Goal: Task Accomplishment & Management: Use online tool/utility

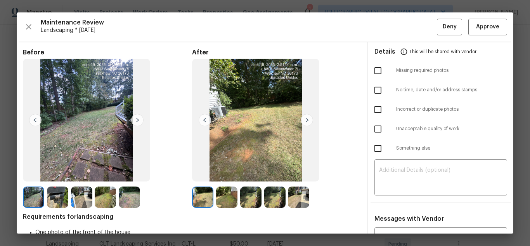
scroll to position [116, 0]
click at [477, 33] on button "Approve" at bounding box center [487, 27] width 39 height 17
click at [488, 34] on button "Approve" at bounding box center [487, 27] width 39 height 17
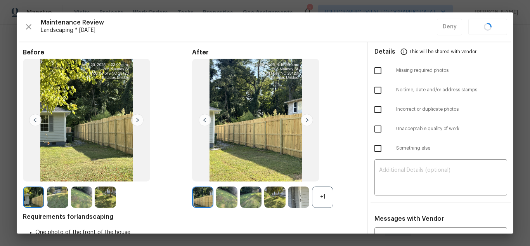
scroll to position [116, 0]
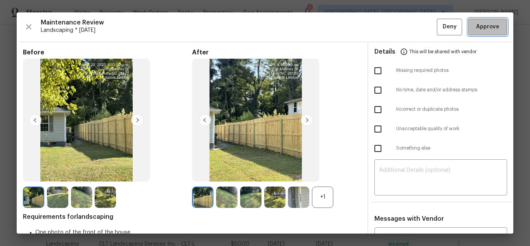
click at [481, 33] on button "Approve" at bounding box center [487, 27] width 39 height 17
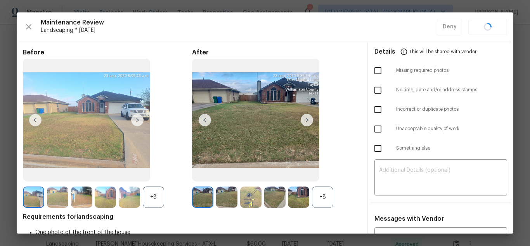
scroll to position [78, 0]
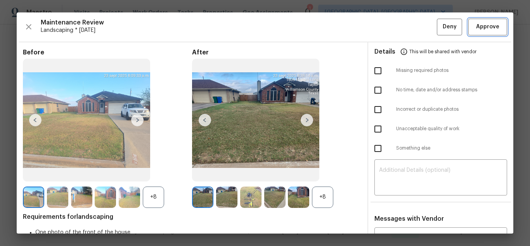
click at [481, 33] on button "Approve" at bounding box center [487, 27] width 39 height 17
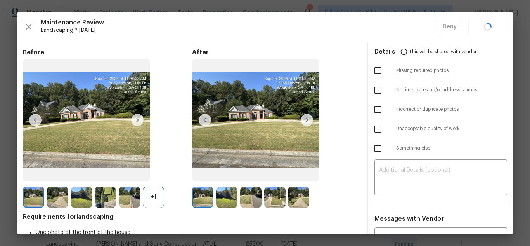
scroll to position [116, 0]
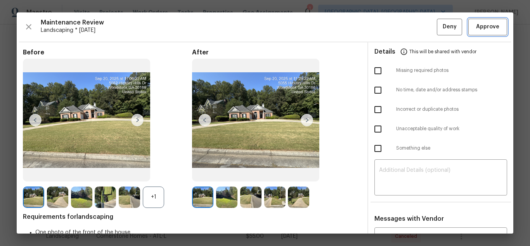
click at [481, 33] on button "Approve" at bounding box center [487, 27] width 39 height 17
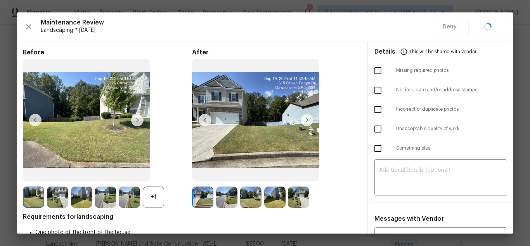
scroll to position [155, 0]
click at [481, 33] on button "Approve" at bounding box center [487, 27] width 39 height 17
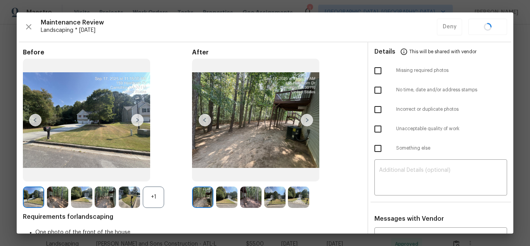
scroll to position [116, 0]
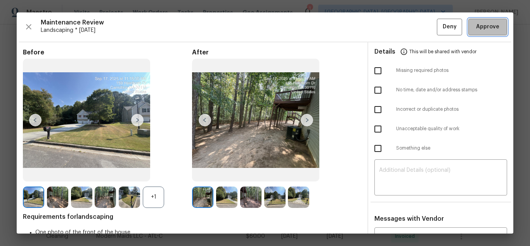
click at [481, 33] on button "Approve" at bounding box center [487, 27] width 39 height 17
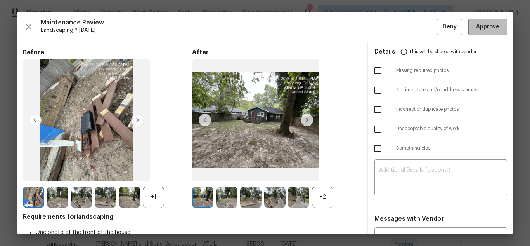
click at [487, 30] on span "Approve" at bounding box center [487, 27] width 23 height 10
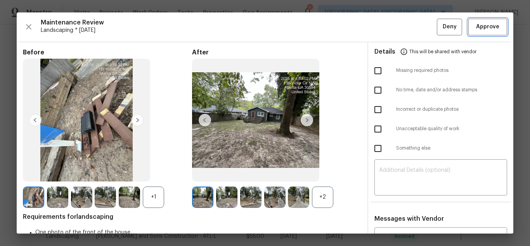
click at [481, 33] on button "Approve" at bounding box center [487, 27] width 39 height 17
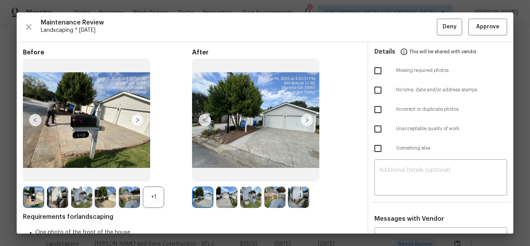
scroll to position [116, 0]
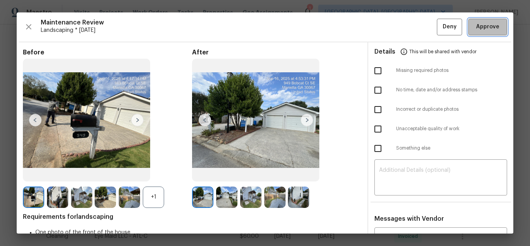
click at [481, 33] on button "Approve" at bounding box center [487, 27] width 39 height 17
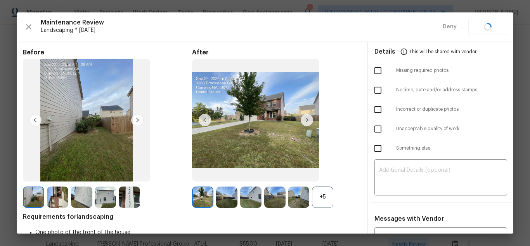
scroll to position [116, 0]
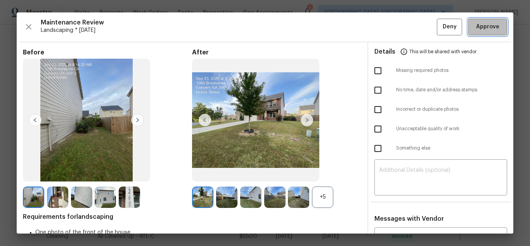
click at [481, 33] on button "Approve" at bounding box center [487, 27] width 39 height 17
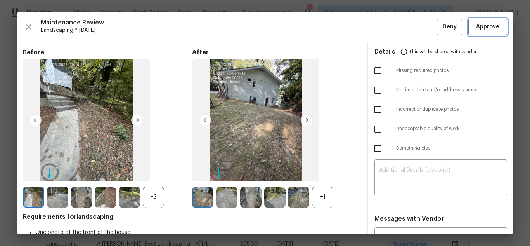
scroll to position [78, 0]
click at [483, 33] on button "Approve" at bounding box center [487, 27] width 39 height 17
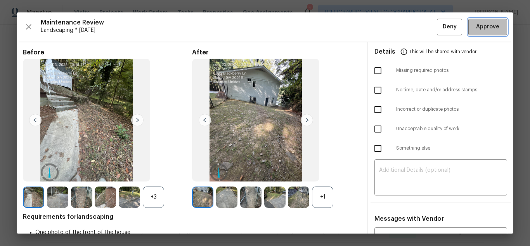
click at [481, 33] on button "Approve" at bounding box center [487, 27] width 39 height 17
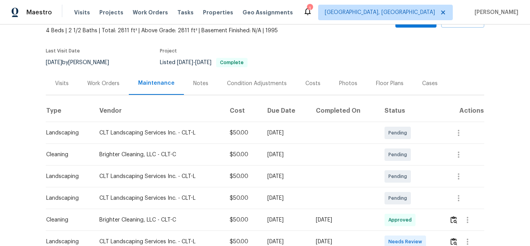
scroll to position [116, 0]
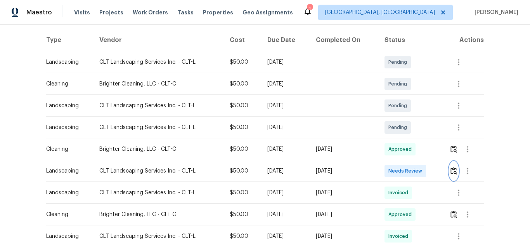
click at [455, 173] on img "button" at bounding box center [454, 170] width 7 height 7
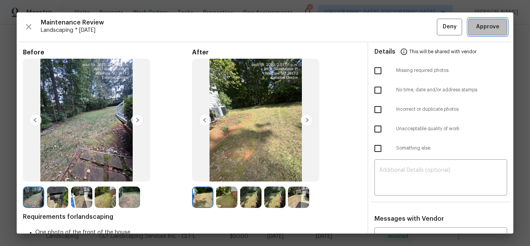
click at [478, 24] on span "Approve" at bounding box center [487, 27] width 23 height 10
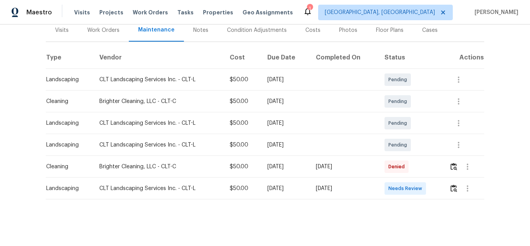
scroll to position [105, 0]
click at [455, 184] on img "button" at bounding box center [454, 187] width 7 height 7
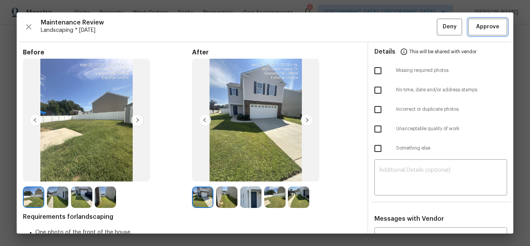
click at [468, 29] on button "Approve" at bounding box center [487, 27] width 39 height 17
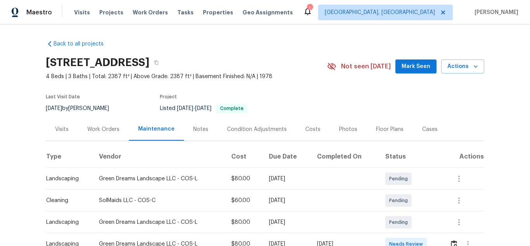
scroll to position [116, 0]
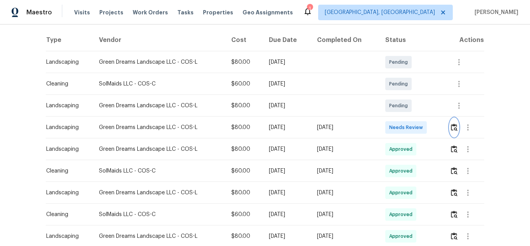
click at [454, 128] on img "button" at bounding box center [454, 126] width 7 height 7
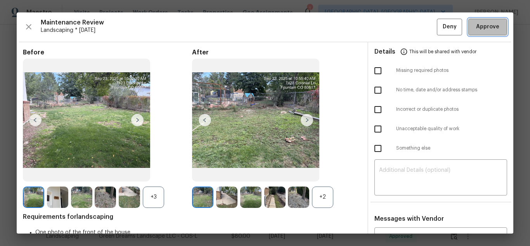
click at [468, 29] on button "Approve" at bounding box center [487, 27] width 39 height 17
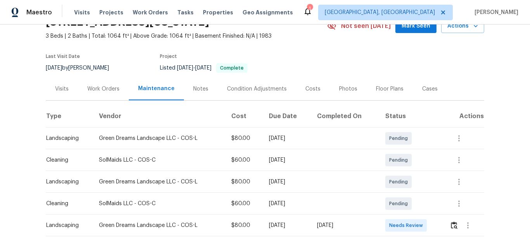
scroll to position [83, 0]
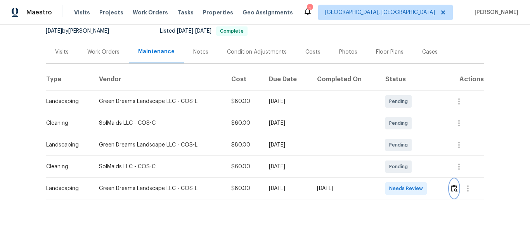
click at [452, 184] on img "button" at bounding box center [454, 187] width 7 height 7
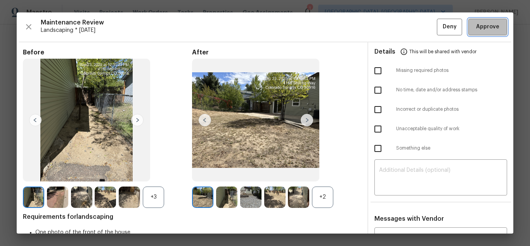
click at [468, 29] on button "Approve" at bounding box center [487, 27] width 39 height 17
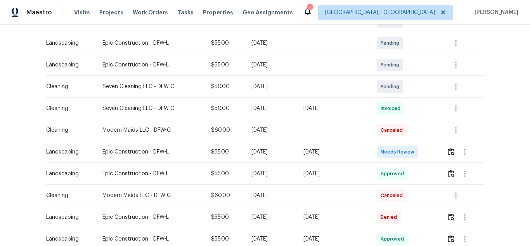
scroll to position [194, 0]
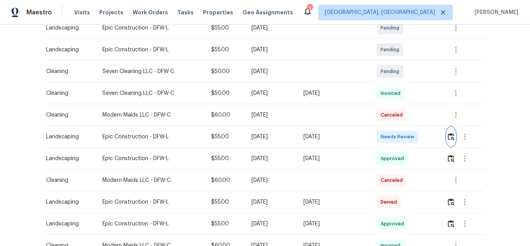
click at [452, 135] on img "button" at bounding box center [451, 136] width 7 height 7
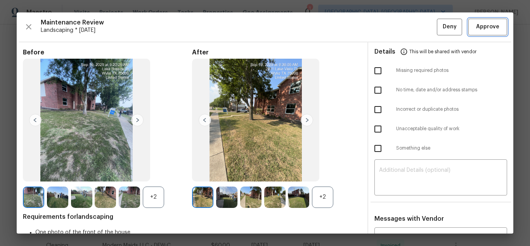
click at [468, 29] on button "Approve" at bounding box center [487, 27] width 39 height 17
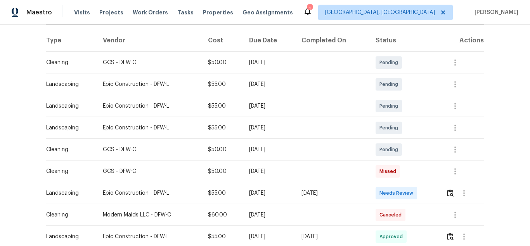
scroll to position [116, 0]
click at [454, 191] on button "button" at bounding box center [450, 192] width 9 height 19
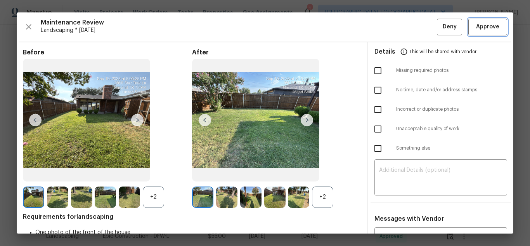
click at [468, 29] on button "Approve" at bounding box center [487, 27] width 39 height 17
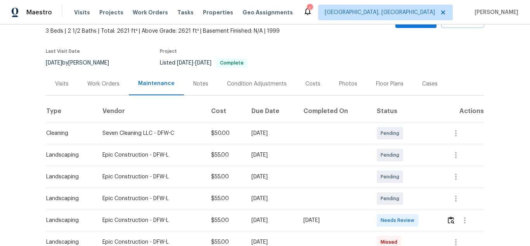
scroll to position [116, 0]
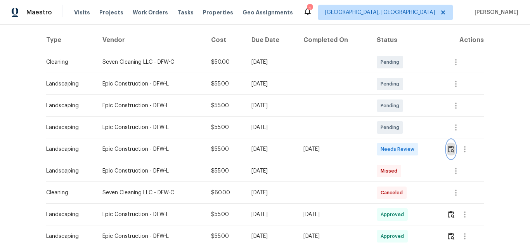
click at [448, 150] on img "button" at bounding box center [451, 148] width 7 height 7
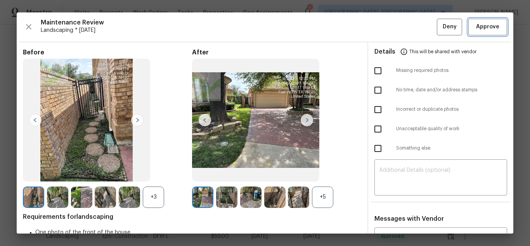
click at [468, 29] on button "Approve" at bounding box center [487, 27] width 39 height 17
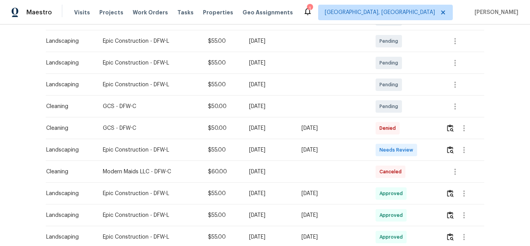
scroll to position [194, 0]
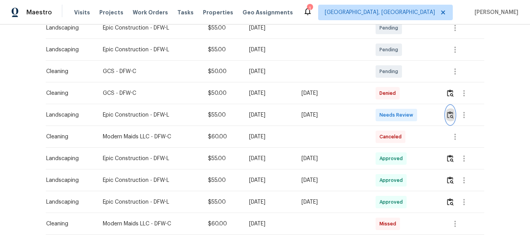
click at [451, 113] on img "button" at bounding box center [450, 114] width 7 height 7
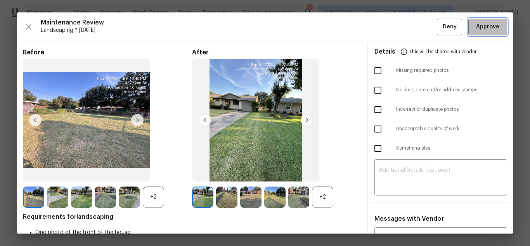
click at [468, 29] on button "Approve" at bounding box center [487, 27] width 39 height 17
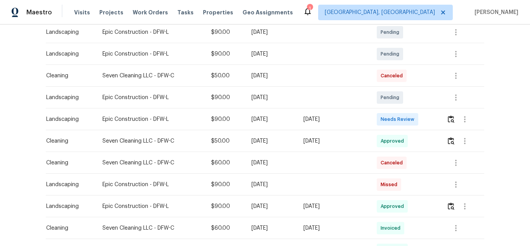
scroll to position [155, 0]
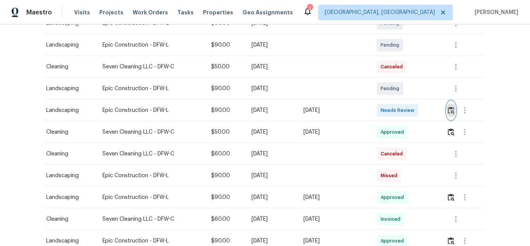
click at [448, 112] on img "button" at bounding box center [451, 109] width 7 height 7
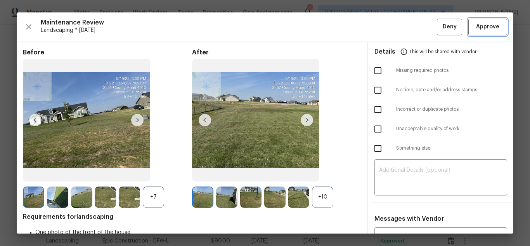
click at [468, 29] on button "Approve" at bounding box center [487, 27] width 39 height 17
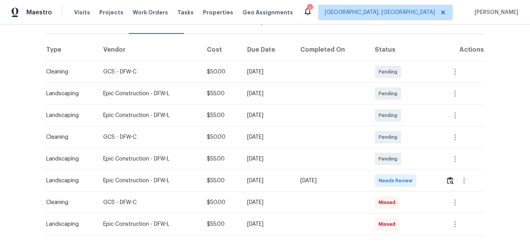
scroll to position [116, 0]
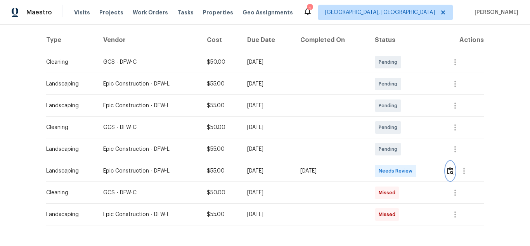
click at [451, 169] on img "button" at bounding box center [450, 170] width 7 height 7
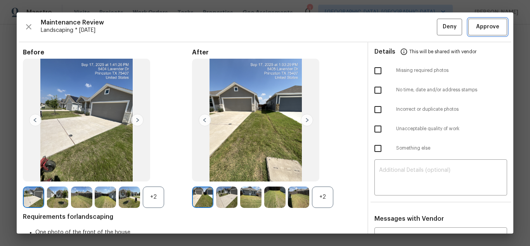
click at [468, 29] on button "Approve" at bounding box center [487, 27] width 39 height 17
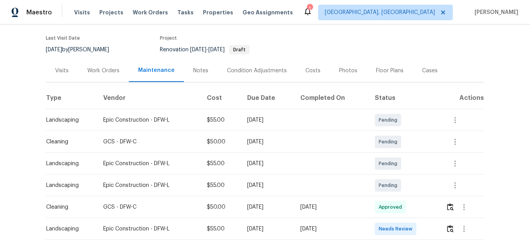
scroll to position [105, 0]
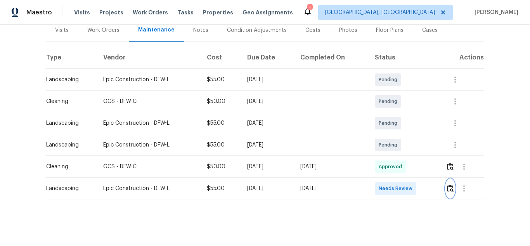
click at [450, 186] on img "button" at bounding box center [450, 187] width 7 height 7
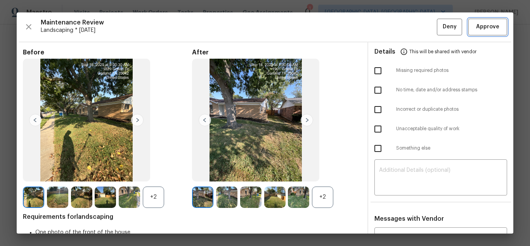
click at [468, 29] on button "Approve" at bounding box center [487, 27] width 39 height 17
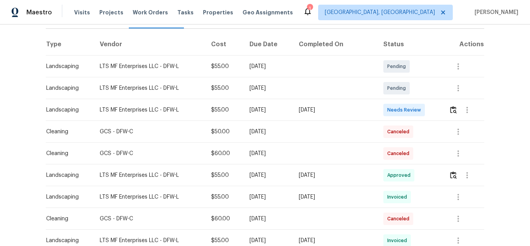
scroll to position [116, 0]
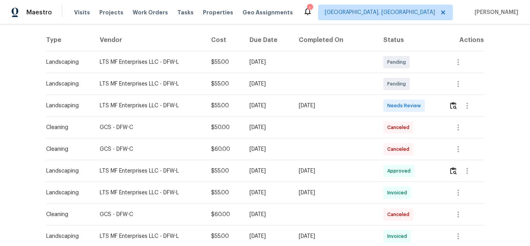
click at [446, 111] on td at bounding box center [464, 106] width 42 height 22
click at [450, 106] on img "button" at bounding box center [453, 105] width 7 height 7
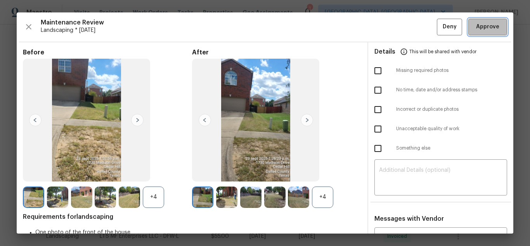
click at [479, 28] on span "Approve" at bounding box center [487, 27] width 23 height 10
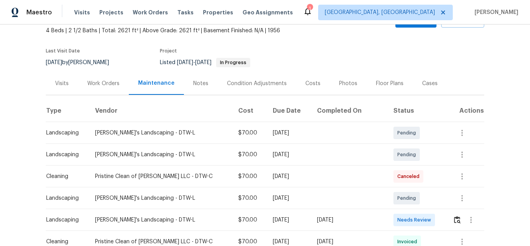
scroll to position [155, 0]
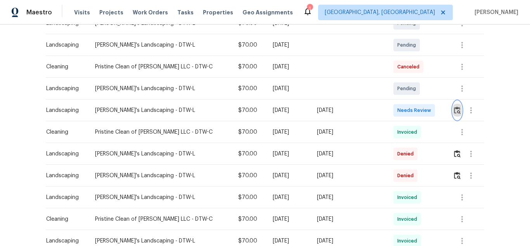
click at [453, 111] on button "button" at bounding box center [457, 110] width 9 height 19
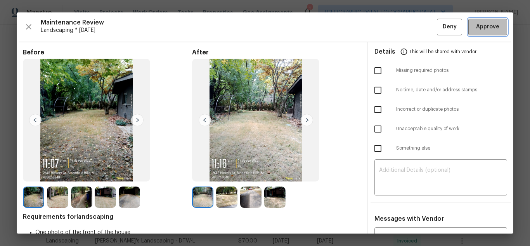
click at [479, 28] on span "Approve" at bounding box center [487, 27] width 23 height 10
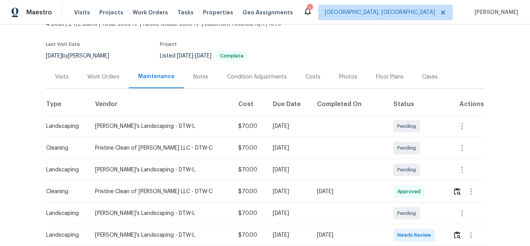
scroll to position [116, 0]
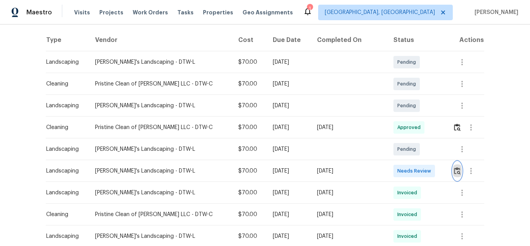
click at [454, 171] on img "button" at bounding box center [457, 170] width 7 height 7
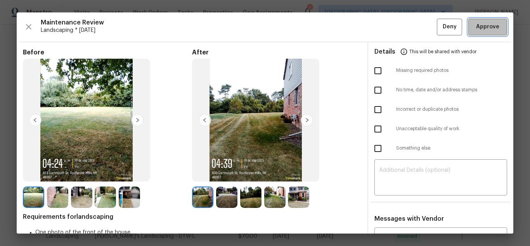
click at [479, 28] on span "Approve" at bounding box center [487, 27] width 23 height 10
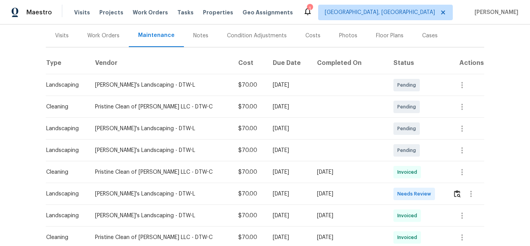
scroll to position [155, 0]
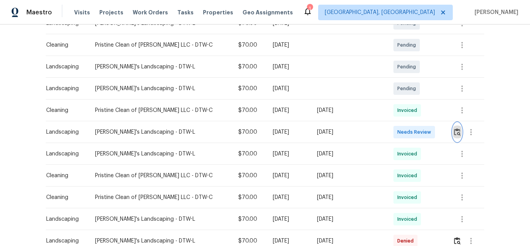
click at [454, 131] on img "button" at bounding box center [457, 131] width 7 height 7
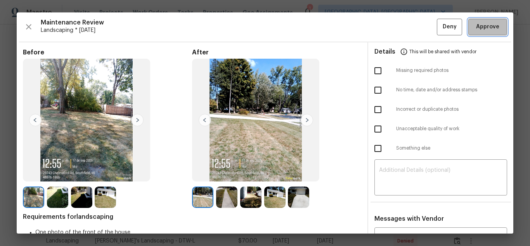
click at [479, 28] on span "Approve" at bounding box center [487, 27] width 23 height 10
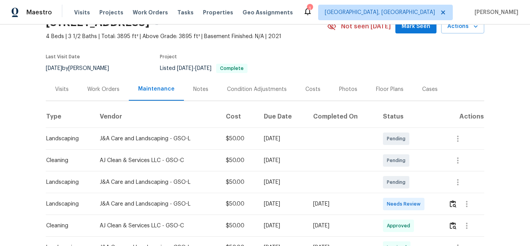
scroll to position [78, 0]
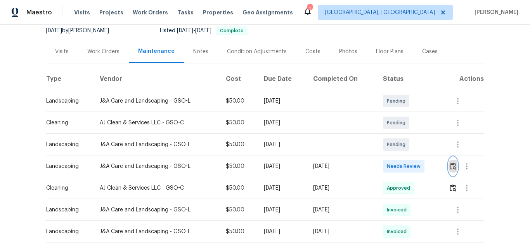
click at [451, 166] on img "button" at bounding box center [453, 165] width 7 height 7
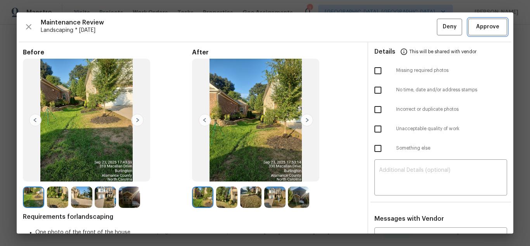
click at [479, 28] on span "Approve" at bounding box center [487, 27] width 23 height 10
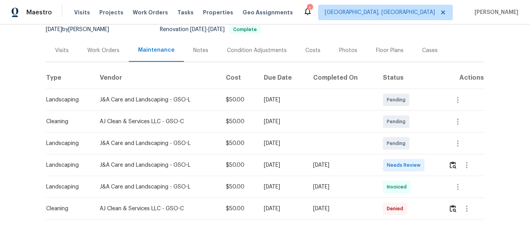
scroll to position [105, 0]
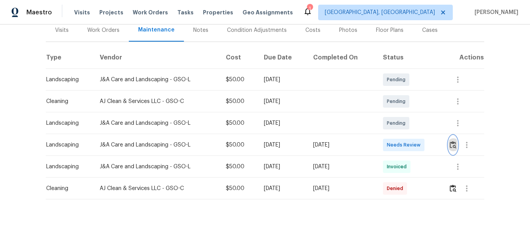
click at [452, 141] on img "button" at bounding box center [453, 144] width 7 height 7
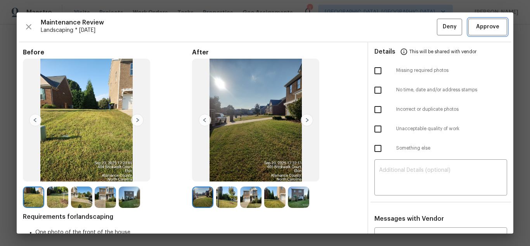
click at [479, 28] on span "Approve" at bounding box center [487, 27] width 23 height 10
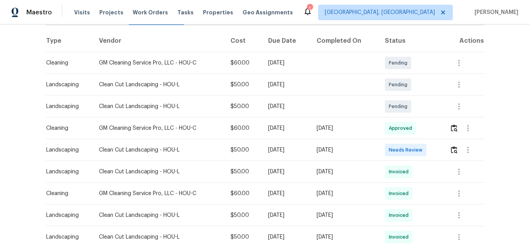
scroll to position [116, 0]
click at [451, 147] on img "button" at bounding box center [454, 148] width 7 height 7
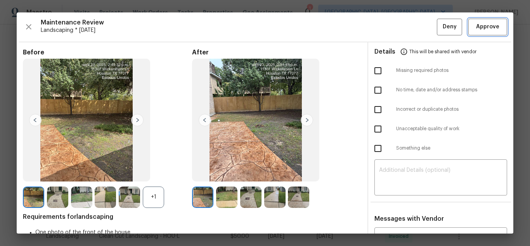
click at [479, 28] on span "Approve" at bounding box center [487, 27] width 23 height 10
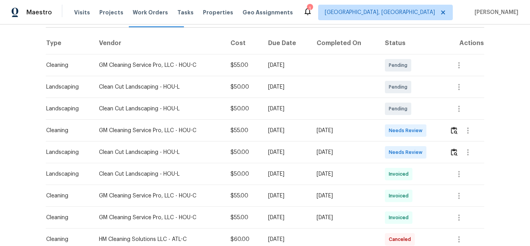
scroll to position [116, 0]
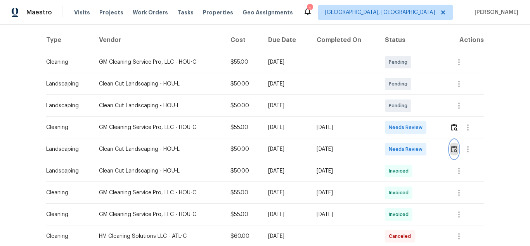
click at [457, 149] on button "button" at bounding box center [454, 149] width 9 height 19
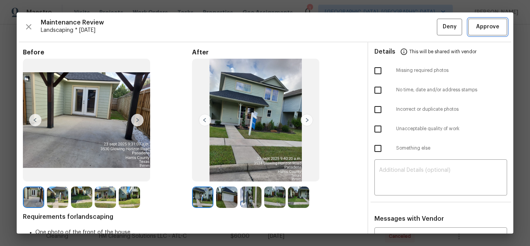
click at [479, 28] on span "Approve" at bounding box center [487, 27] width 23 height 10
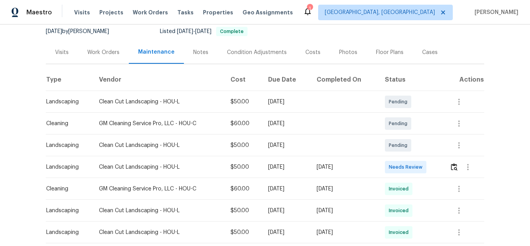
scroll to position [78, 0]
click at [454, 160] on button "button" at bounding box center [454, 166] width 9 height 19
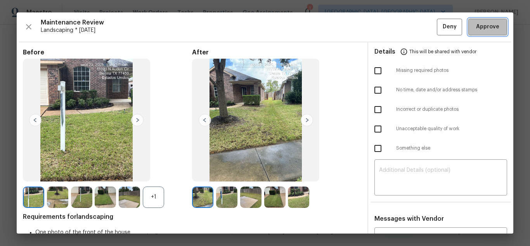
click at [479, 28] on span "Approve" at bounding box center [487, 27] width 23 height 10
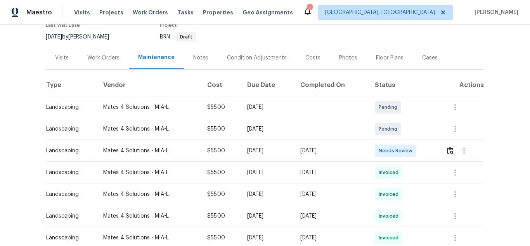
scroll to position [78, 0]
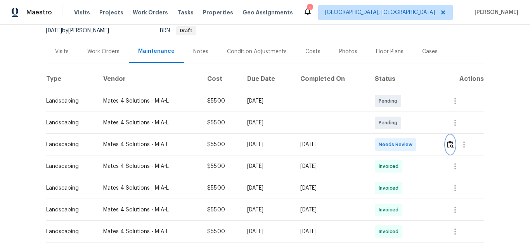
click at [449, 143] on img "button" at bounding box center [450, 143] width 7 height 7
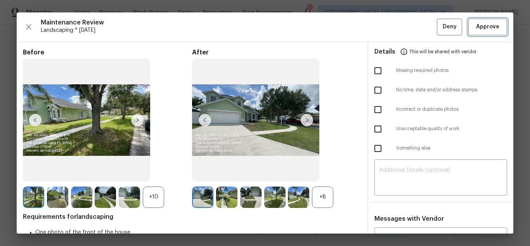
click at [479, 28] on span "Approve" at bounding box center [487, 27] width 23 height 10
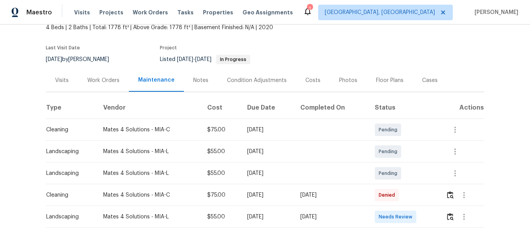
scroll to position [83, 0]
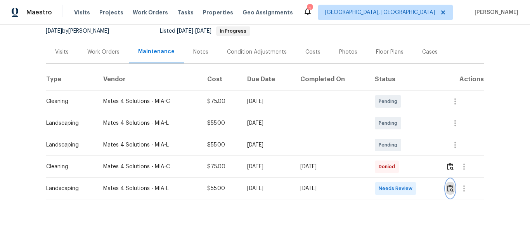
click at [452, 184] on img "button" at bounding box center [450, 187] width 7 height 7
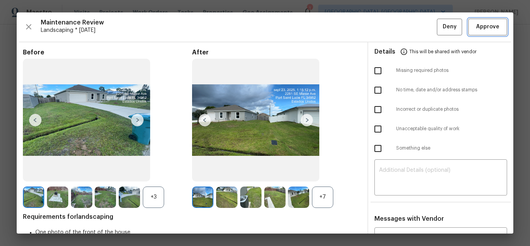
click at [476, 23] on span "Approve" at bounding box center [487, 27] width 23 height 10
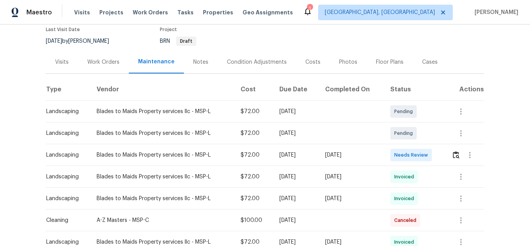
scroll to position [155, 0]
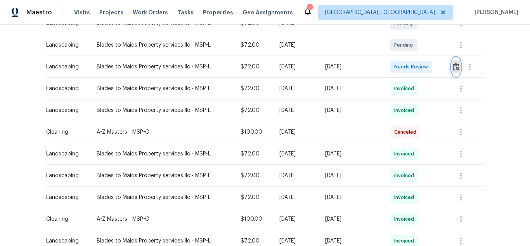
click at [452, 74] on button "button" at bounding box center [456, 66] width 9 height 19
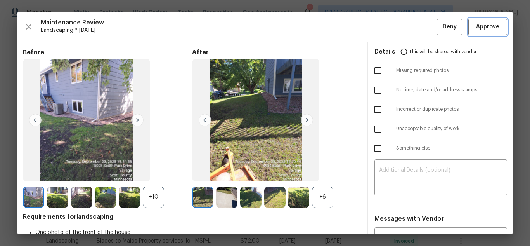
click at [476, 23] on span "Approve" at bounding box center [487, 27] width 23 height 10
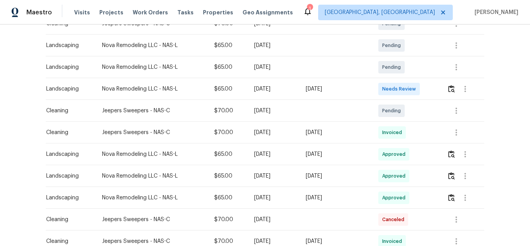
scroll to position [155, 0]
click at [454, 88] on button "button" at bounding box center [451, 88] width 9 height 19
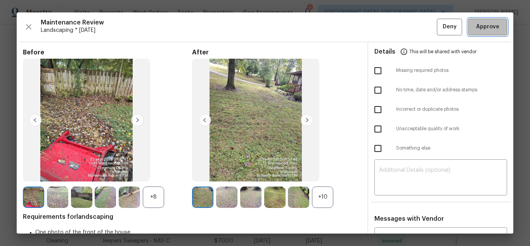
click at [487, 25] on span "Approve" at bounding box center [487, 27] width 23 height 10
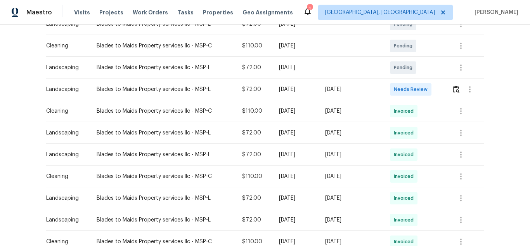
scroll to position [155, 0]
click at [453, 88] on img "button" at bounding box center [456, 88] width 7 height 7
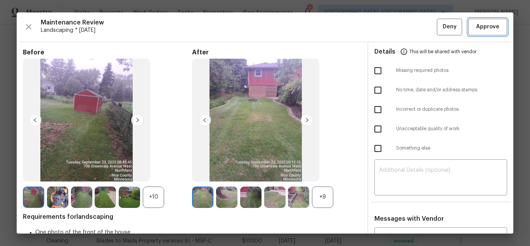
click at [476, 23] on span "Approve" at bounding box center [487, 27] width 23 height 10
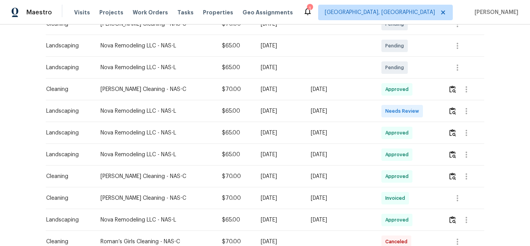
scroll to position [155, 0]
click at [454, 113] on img "button" at bounding box center [452, 109] width 7 height 7
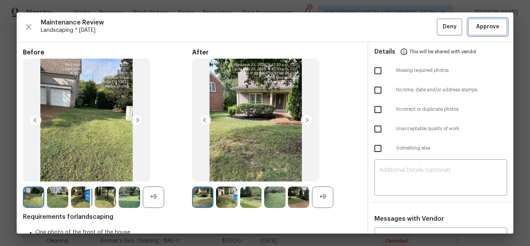
click at [476, 23] on span "Approve" at bounding box center [487, 27] width 23 height 10
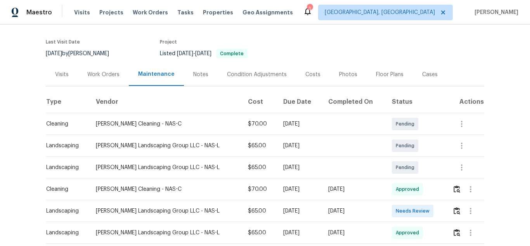
scroll to position [116, 0]
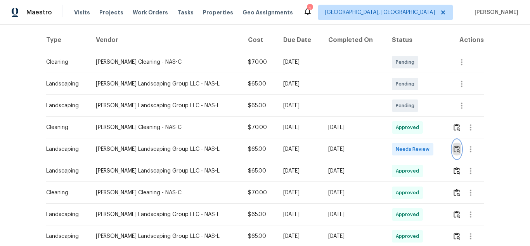
click at [454, 149] on img "button" at bounding box center [457, 148] width 7 height 7
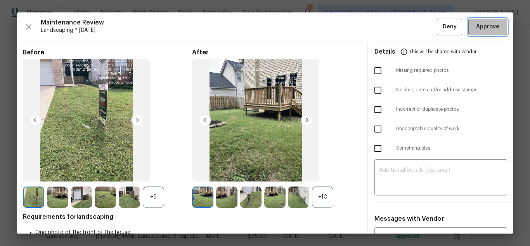
click at [476, 23] on span "Approve" at bounding box center [487, 27] width 23 height 10
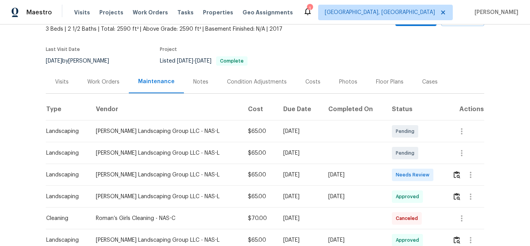
scroll to position [116, 0]
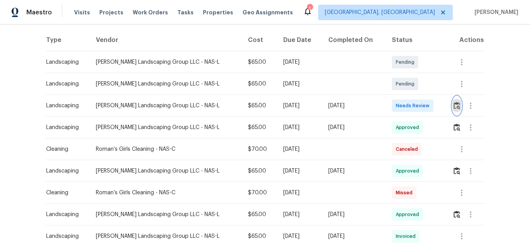
click at [454, 104] on img "button" at bounding box center [457, 105] width 7 height 7
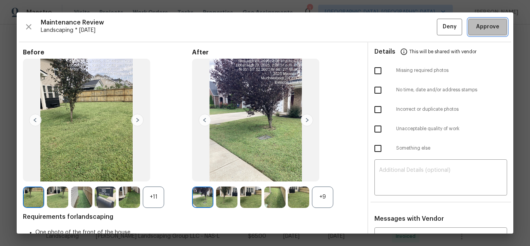
click at [476, 23] on span "Approve" at bounding box center [487, 27] width 23 height 10
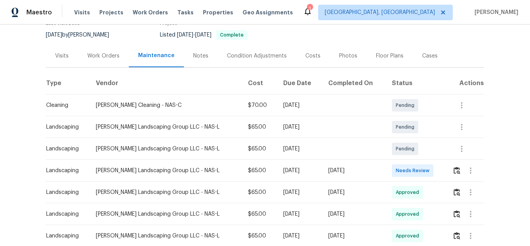
scroll to position [78, 0]
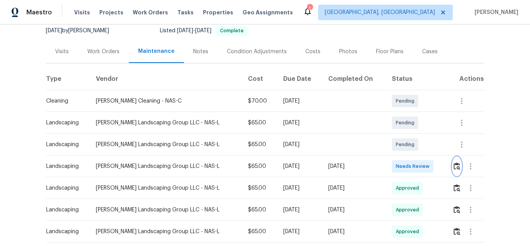
click at [455, 165] on img "button" at bounding box center [457, 165] width 7 height 7
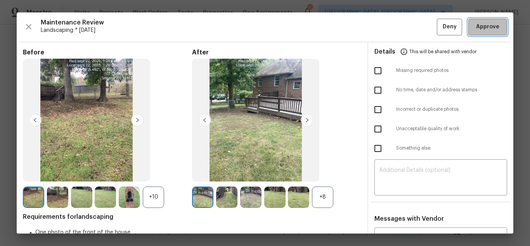
click at [476, 23] on span "Approve" at bounding box center [487, 27] width 23 height 10
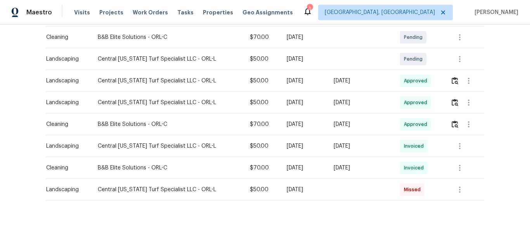
scroll to position [213, 0]
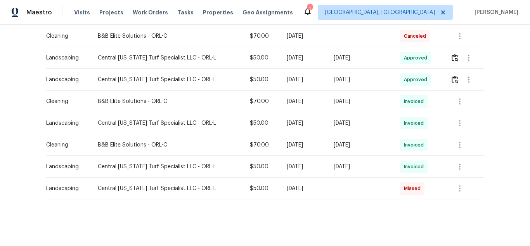
scroll to position [235, 0]
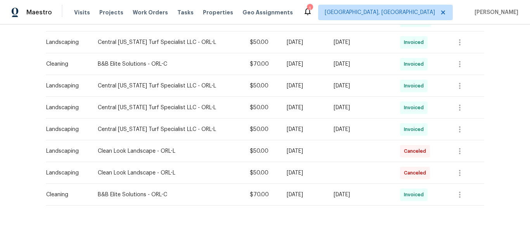
scroll to position [310, 0]
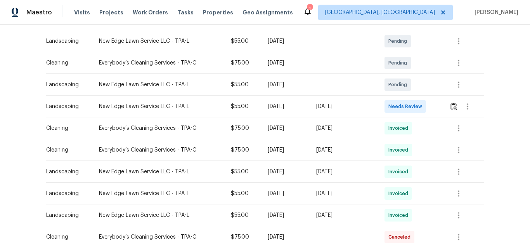
scroll to position [155, 0]
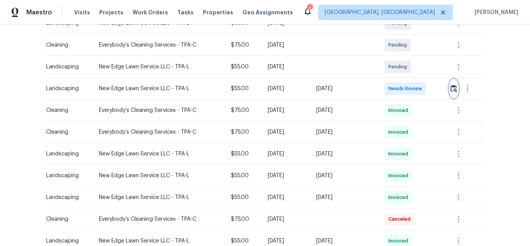
click at [452, 87] on img "button" at bounding box center [454, 88] width 7 height 7
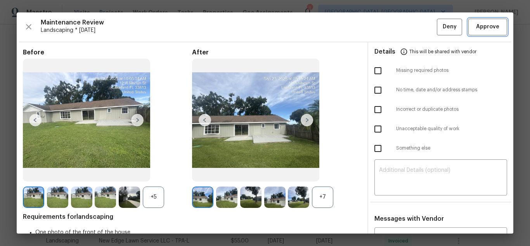
drag, startPoint x: 489, startPoint y: 26, endPoint x: 475, endPoint y: 33, distance: 15.6
click at [488, 27] on span "Approve" at bounding box center [487, 27] width 23 height 10
